Goal: Task Accomplishment & Management: Use online tool/utility

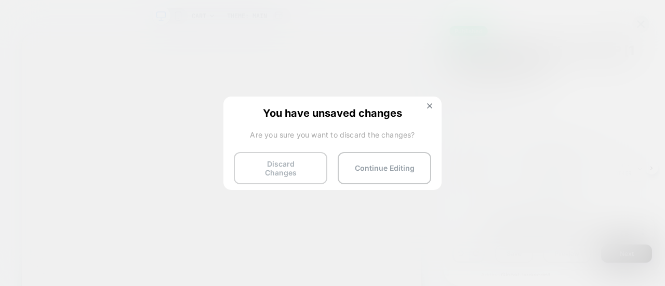
click at [260, 157] on button "Discard Changes" at bounding box center [280, 168] width 93 height 32
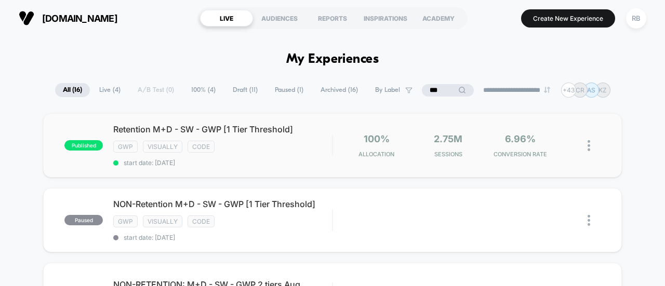
click at [190, 123] on div "published Retention M+D - SW - GWP [1 Tier Threshold] gwp visually code start d…" at bounding box center [332, 145] width 578 height 64
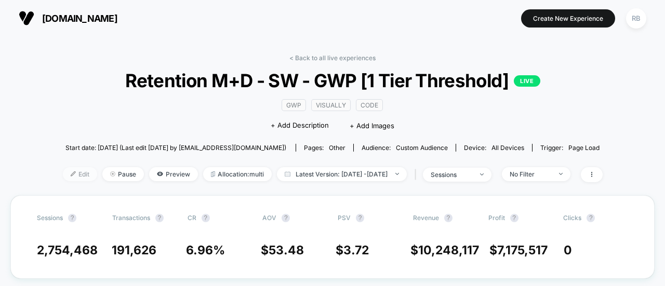
click at [63, 171] on span "Edit" at bounding box center [80, 174] width 34 height 14
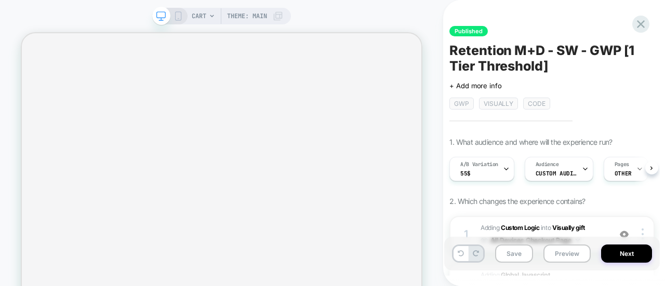
scroll to position [0, 1]
click at [570, 171] on span "Custom Audience" at bounding box center [556, 173] width 42 height 7
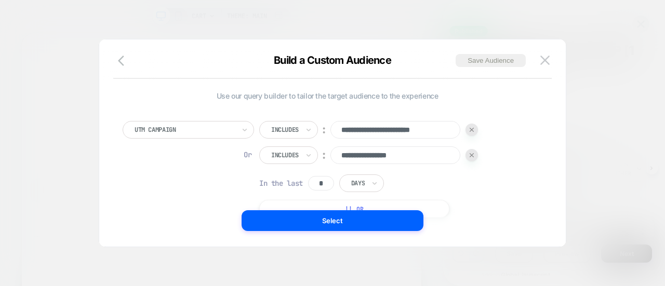
scroll to position [10, 0]
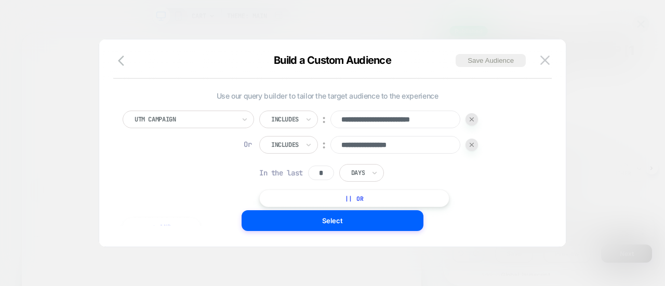
click at [339, 196] on button "|| Or" at bounding box center [354, 199] width 190 height 18
click at [279, 170] on div "Is" at bounding box center [274, 170] width 9 height 11
click at [278, 170] on div "Is" at bounding box center [274, 170] width 9 height 11
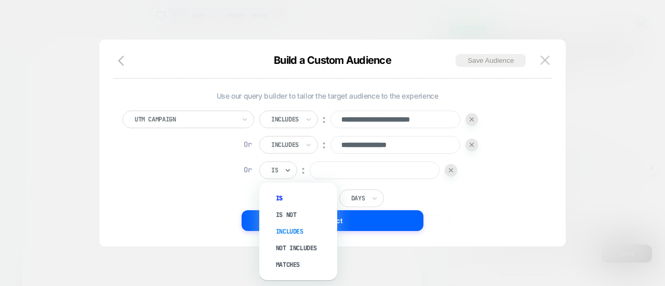
click at [286, 232] on div "Includes" at bounding box center [302, 231] width 67 height 17
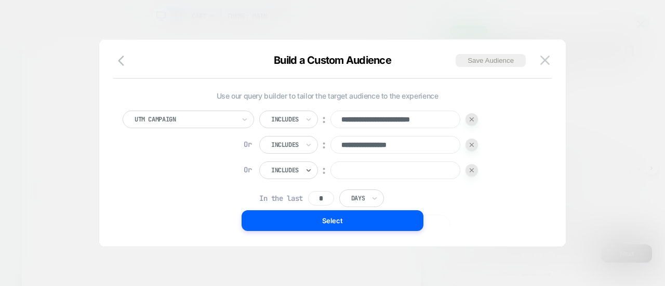
click at [340, 169] on input at bounding box center [395, 170] width 130 height 18
paste input "**********"
type input "**********"
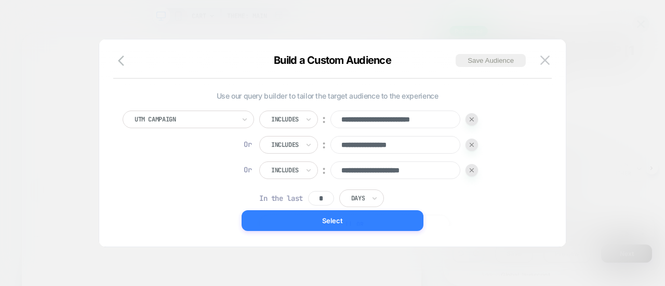
click at [359, 218] on button "Select" at bounding box center [332, 220] width 182 height 21
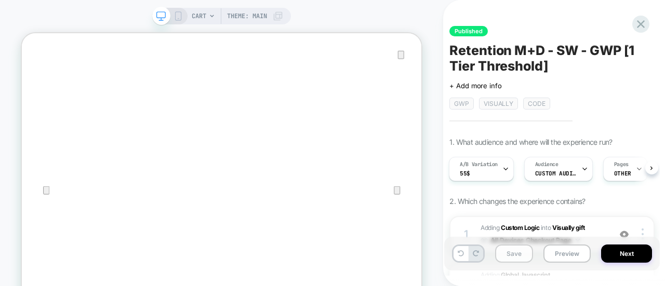
click at [520, 258] on button "Save" at bounding box center [514, 254] width 38 height 18
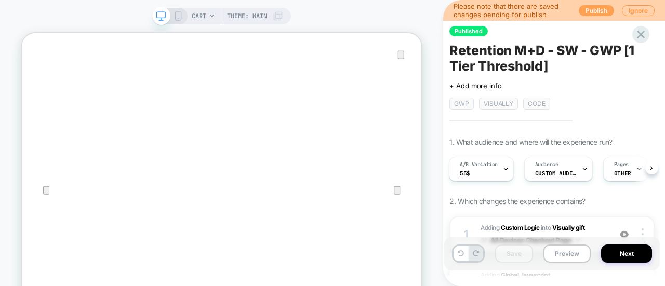
click at [590, 9] on button "Publish" at bounding box center [595, 10] width 35 height 11
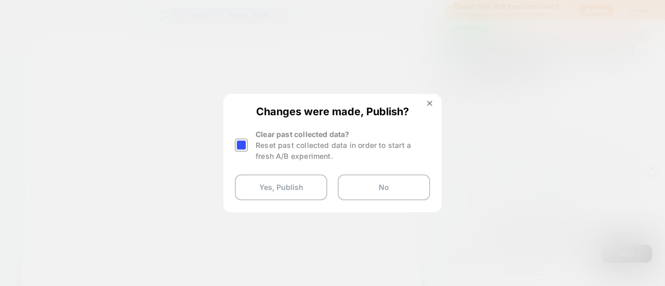
click at [235, 145] on div at bounding box center [241, 145] width 13 height 13
click at [258, 190] on button "Yes, Publish" at bounding box center [281, 187] width 92 height 26
